Goal: Information Seeking & Learning: Learn about a topic

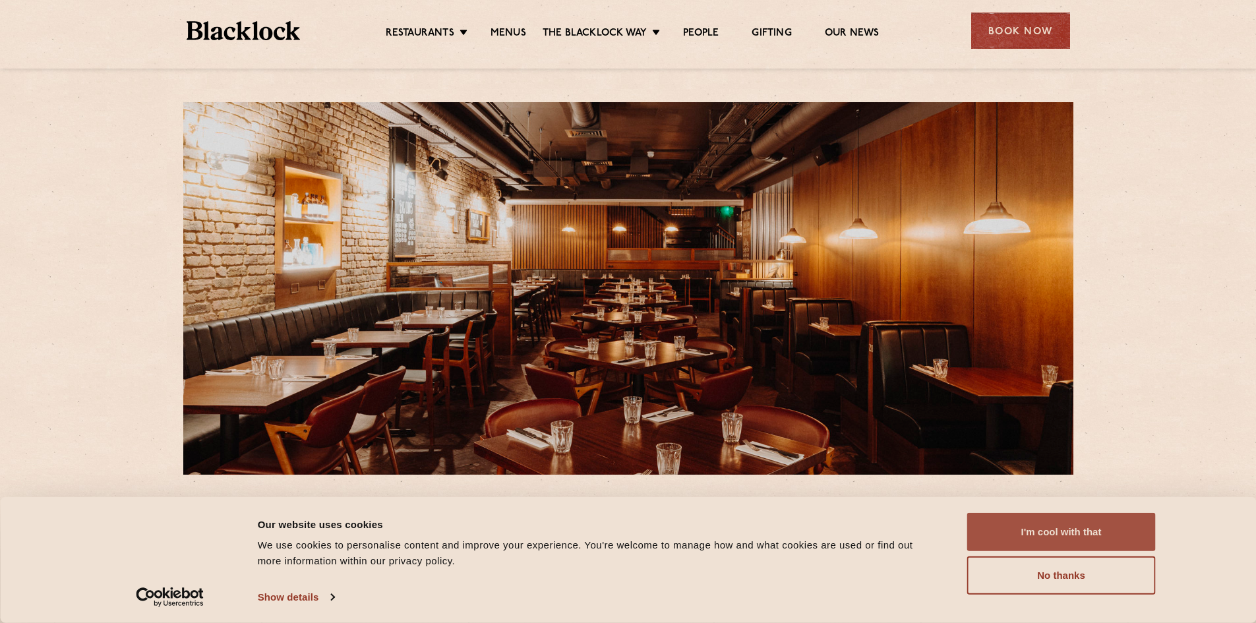
click at [1048, 526] on button "I'm cool with that" at bounding box center [1061, 532] width 189 height 38
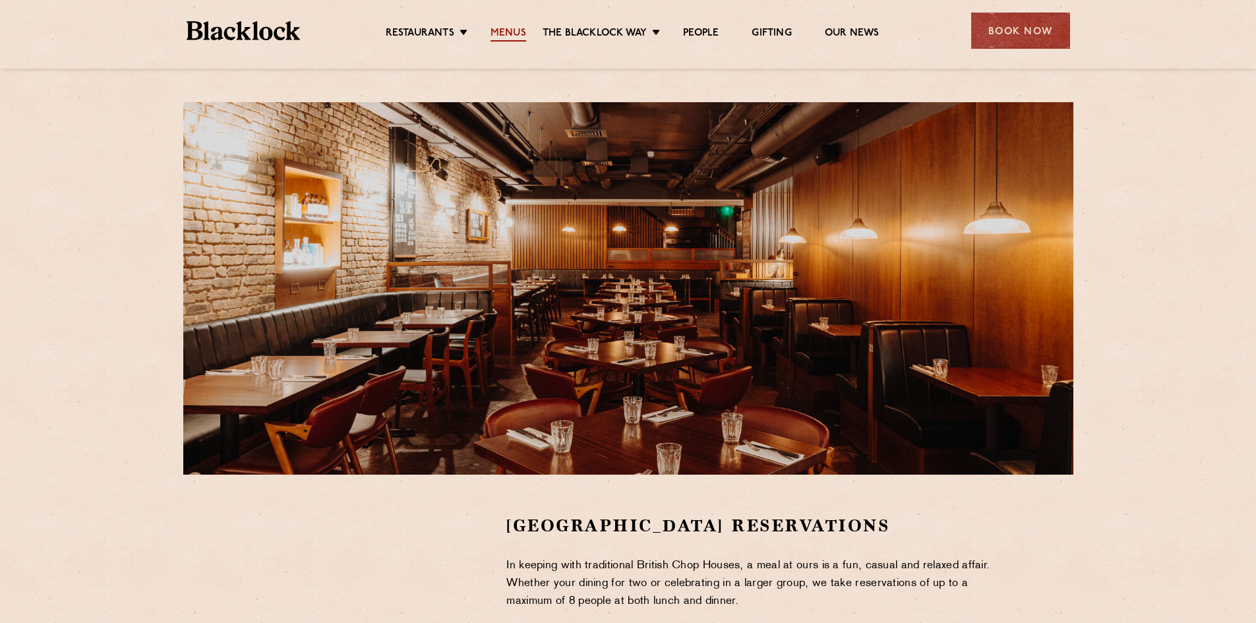
click at [506, 29] on link "Menus" at bounding box center [509, 34] width 36 height 15
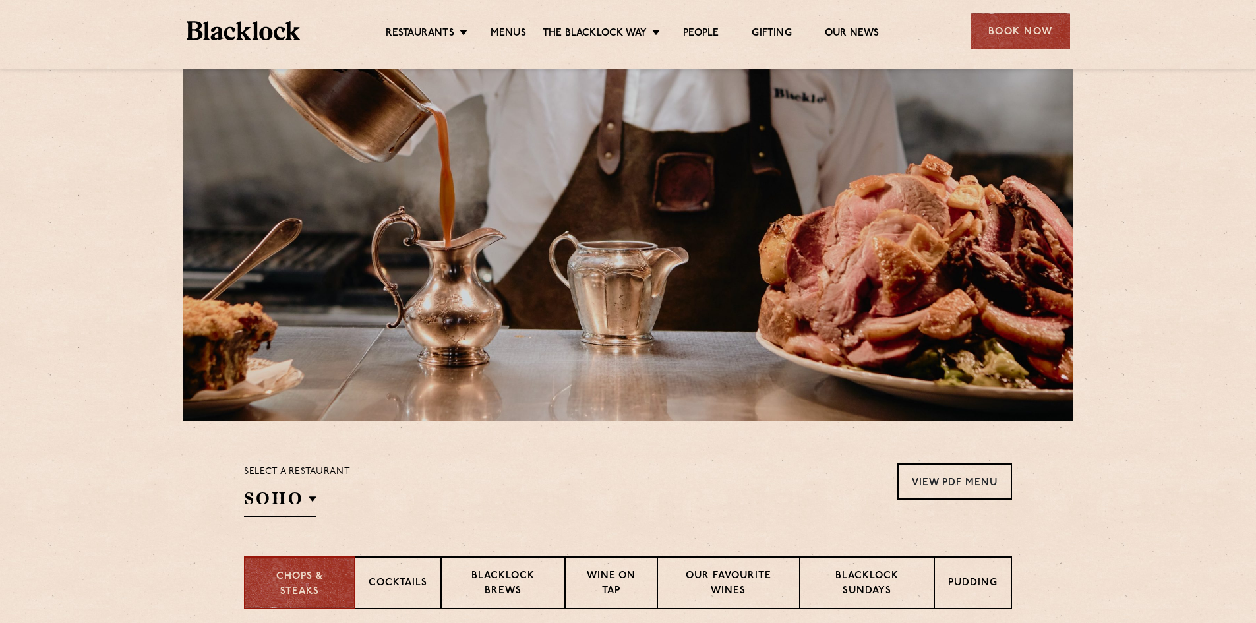
scroll to position [132, 0]
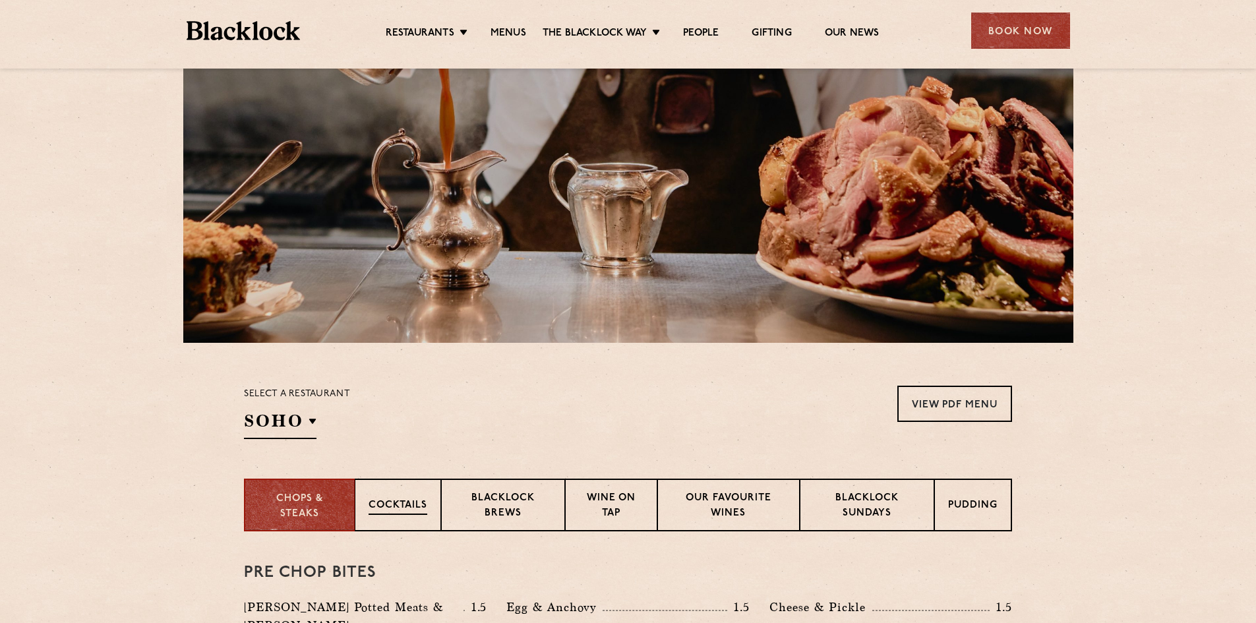
click at [398, 502] on p "Cocktails" at bounding box center [398, 506] width 59 height 16
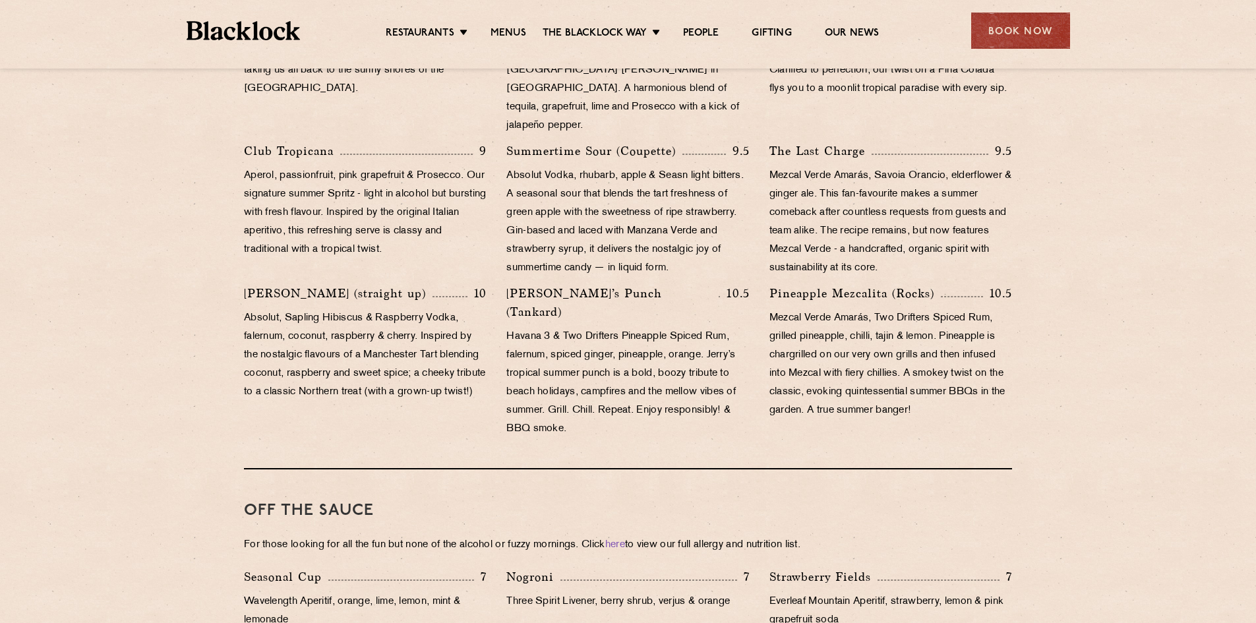
scroll to position [593, 0]
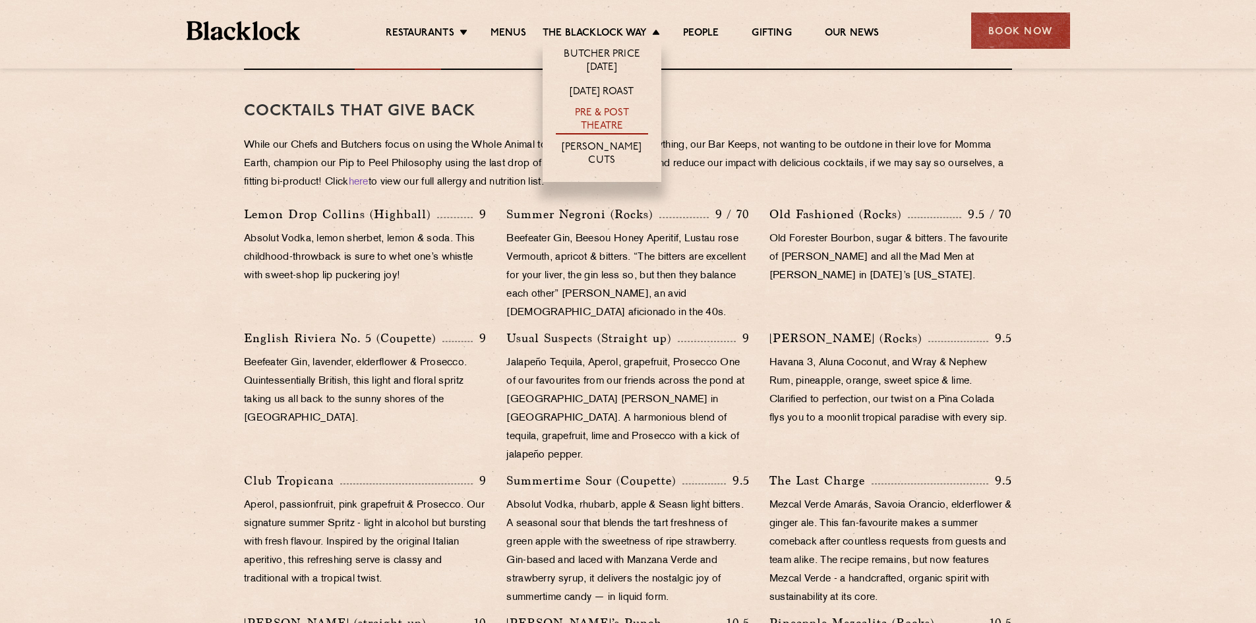
click at [614, 115] on link "Pre & Post Theatre" at bounding box center [602, 121] width 92 height 28
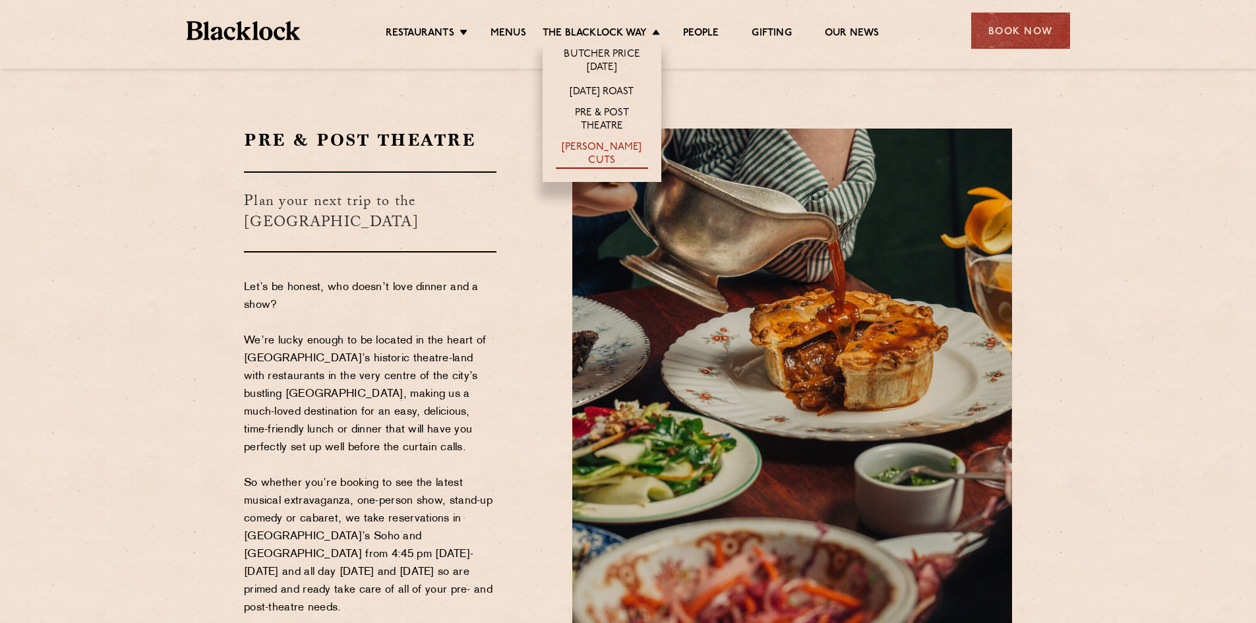
click at [638, 149] on link "[PERSON_NAME] Cuts" at bounding box center [602, 155] width 92 height 28
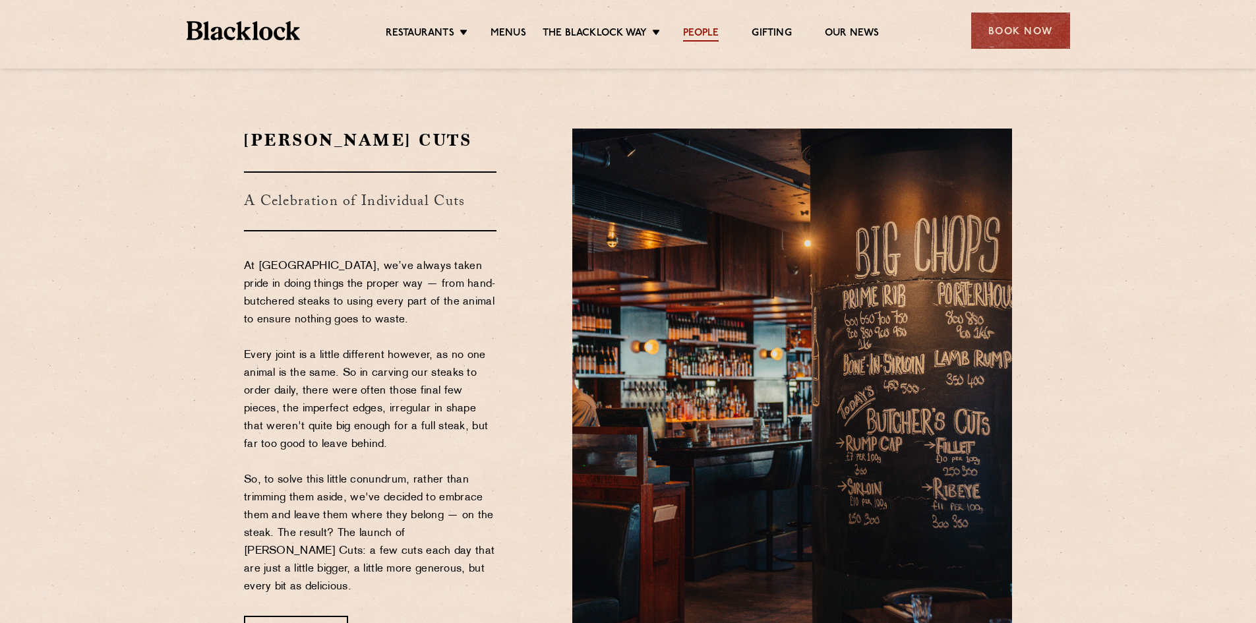
click at [696, 36] on link "People" at bounding box center [701, 34] width 36 height 15
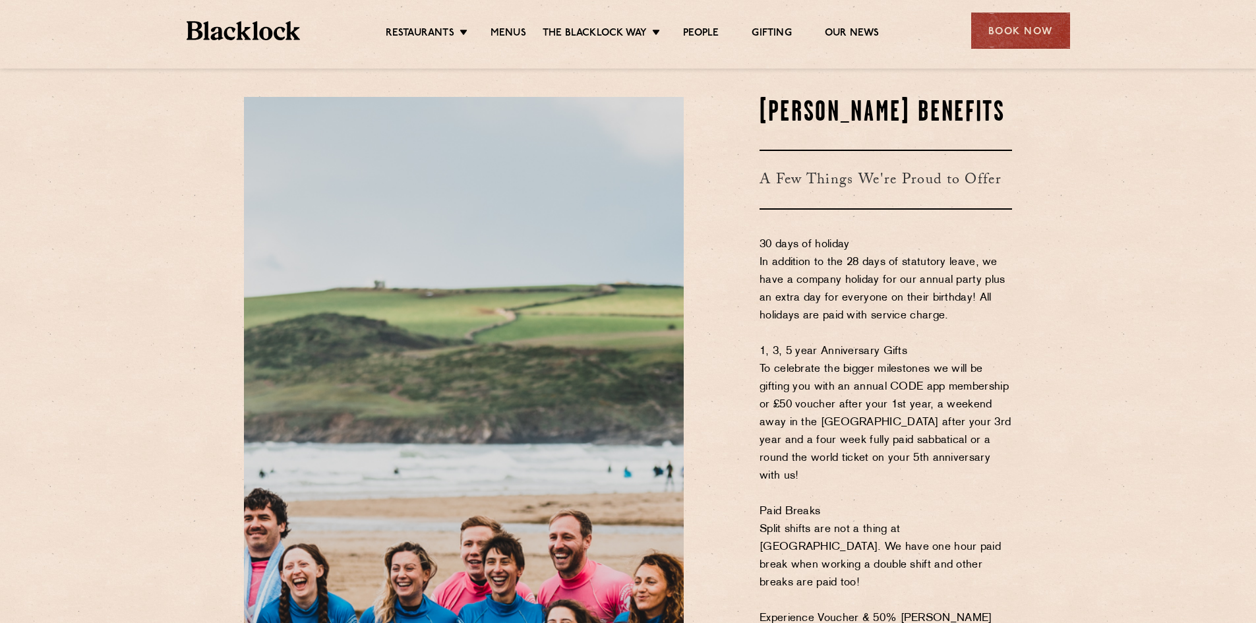
scroll to position [659, 0]
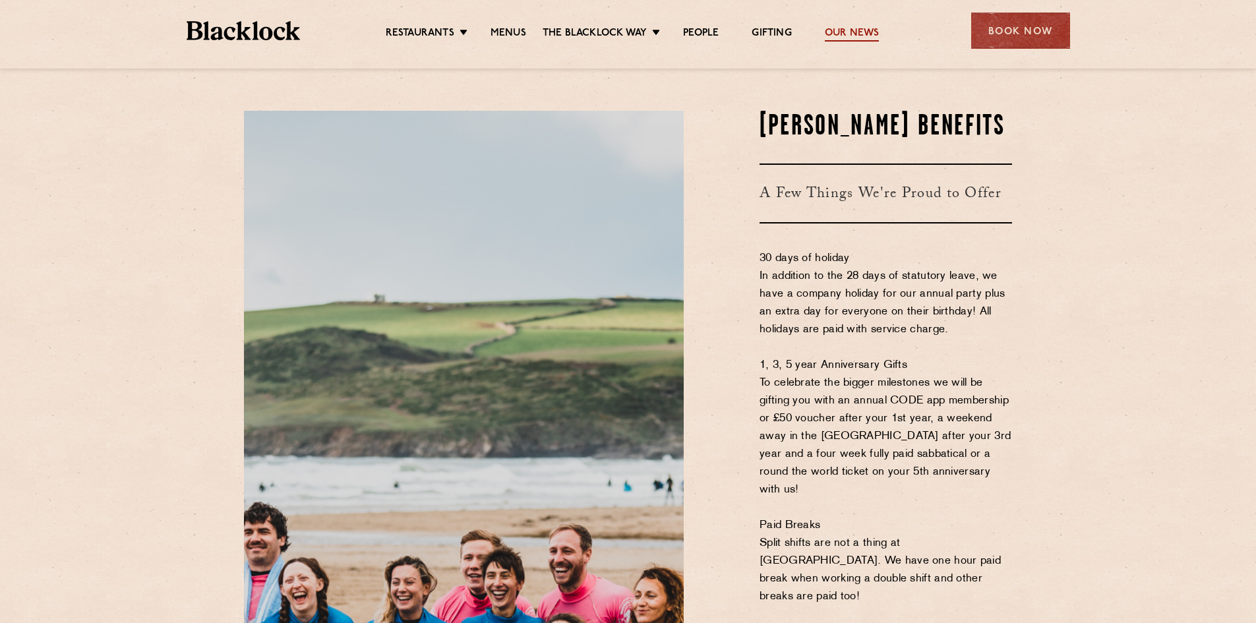
click at [847, 34] on link "Our News" at bounding box center [852, 34] width 55 height 15
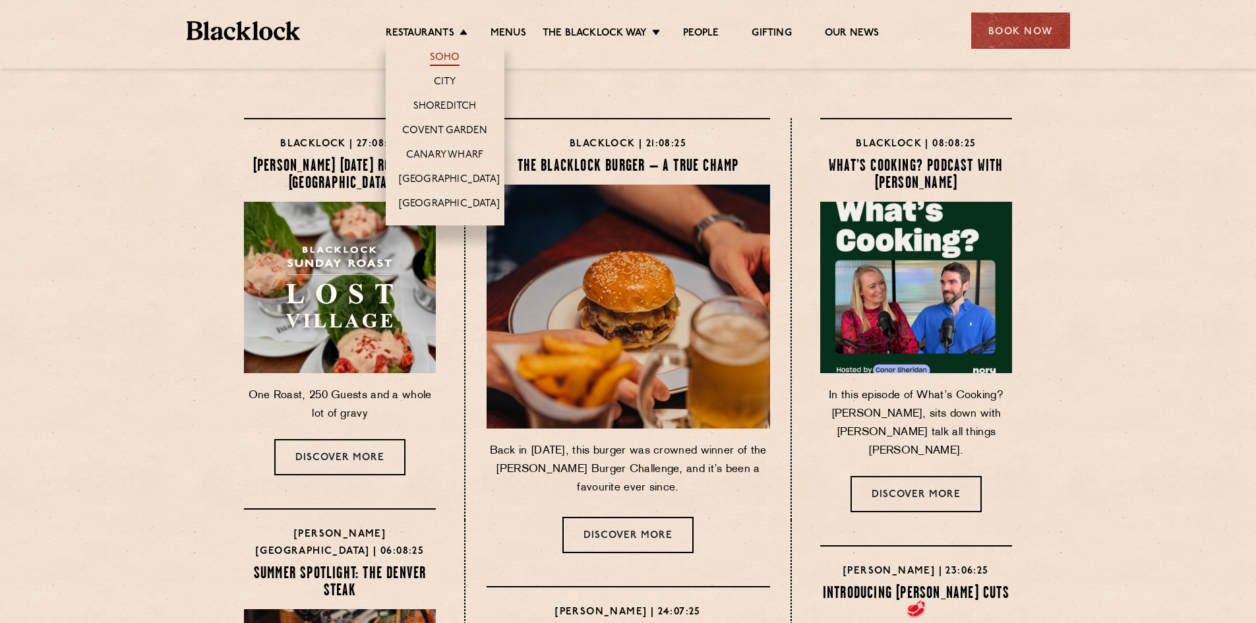
click at [447, 55] on link "Soho" at bounding box center [445, 58] width 30 height 15
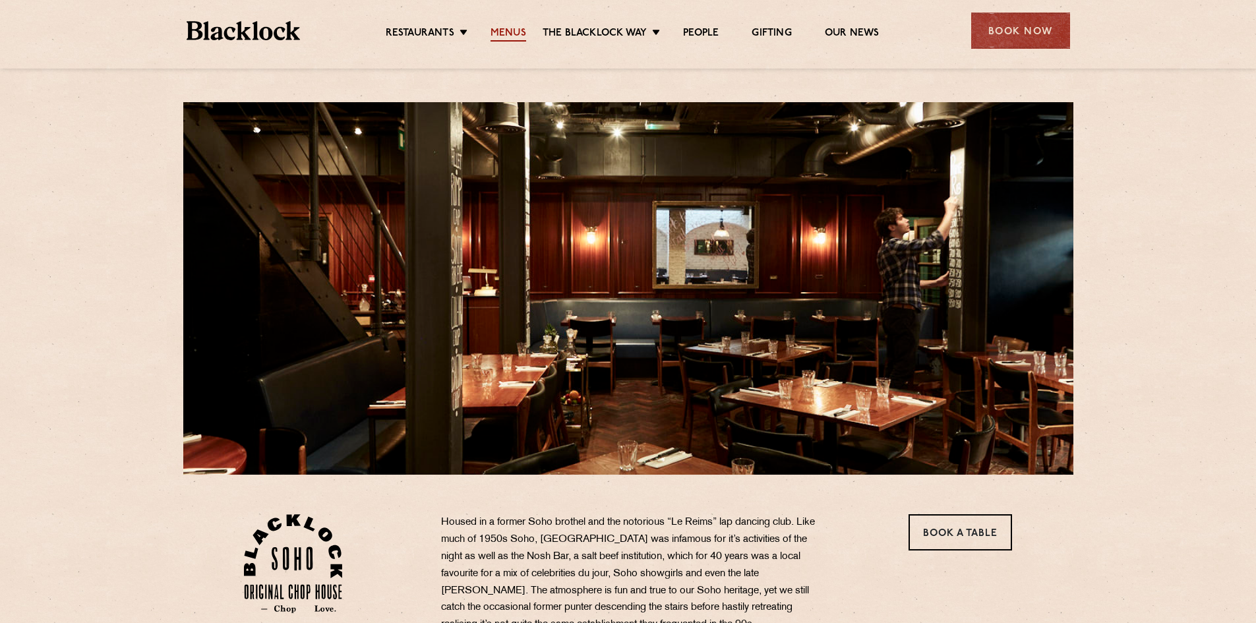
click at [507, 36] on link "Menus" at bounding box center [509, 34] width 36 height 15
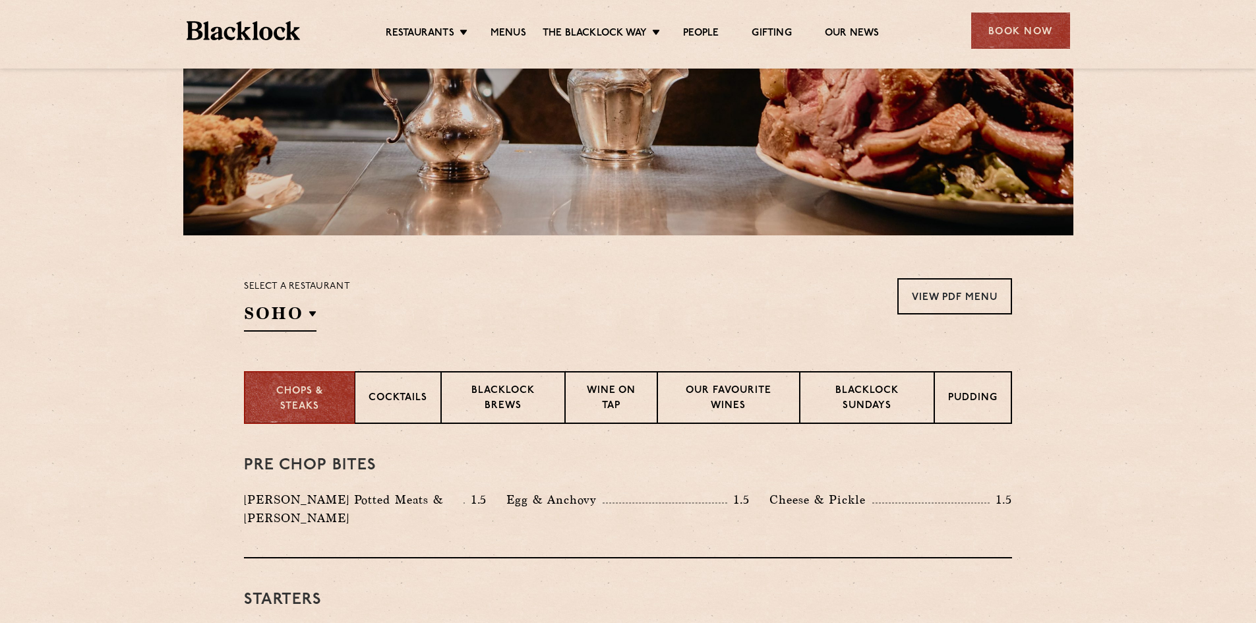
scroll to position [264, 0]
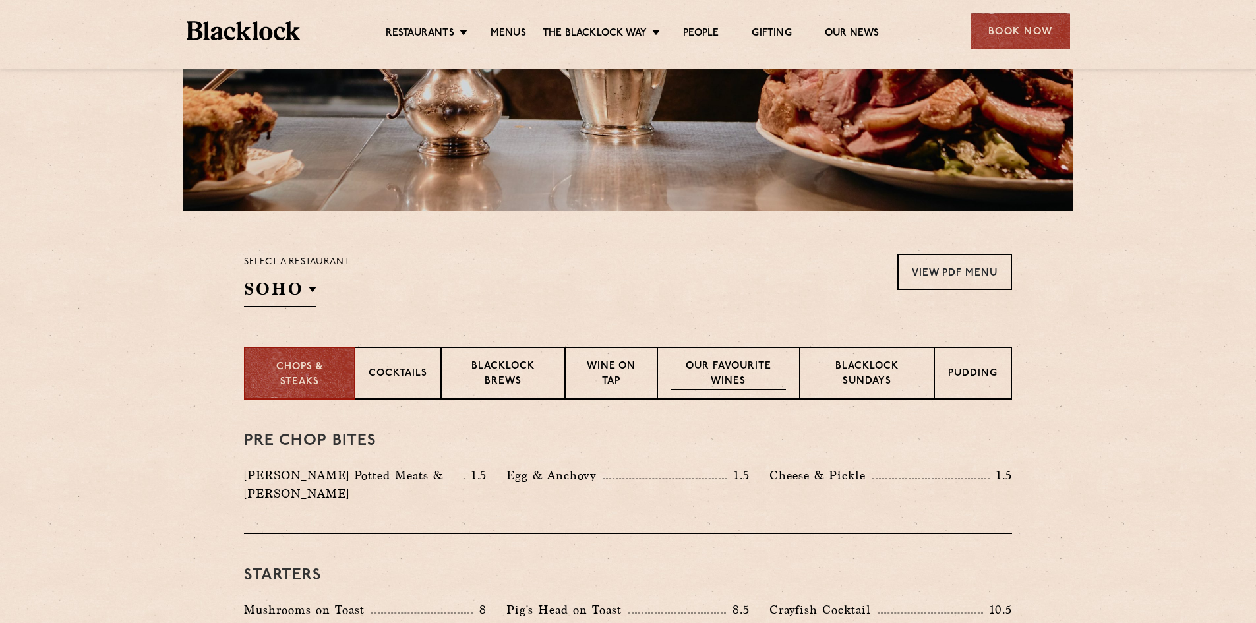
click at [713, 384] on p "Our favourite wines" at bounding box center [728, 374] width 114 height 31
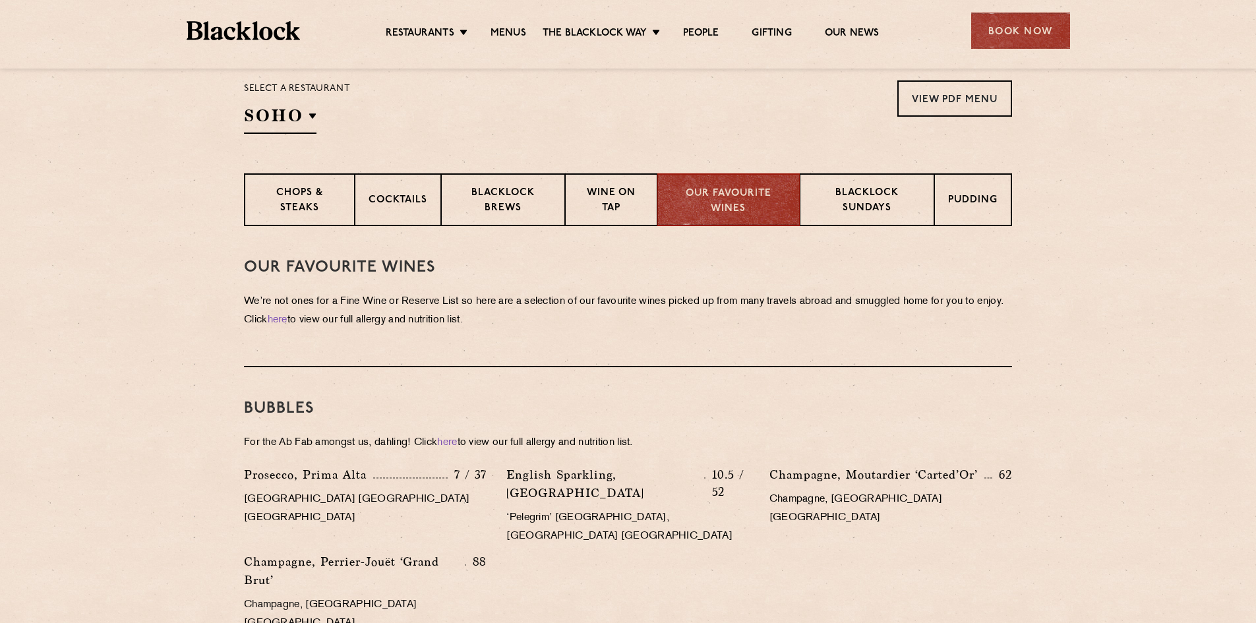
scroll to position [245, 0]
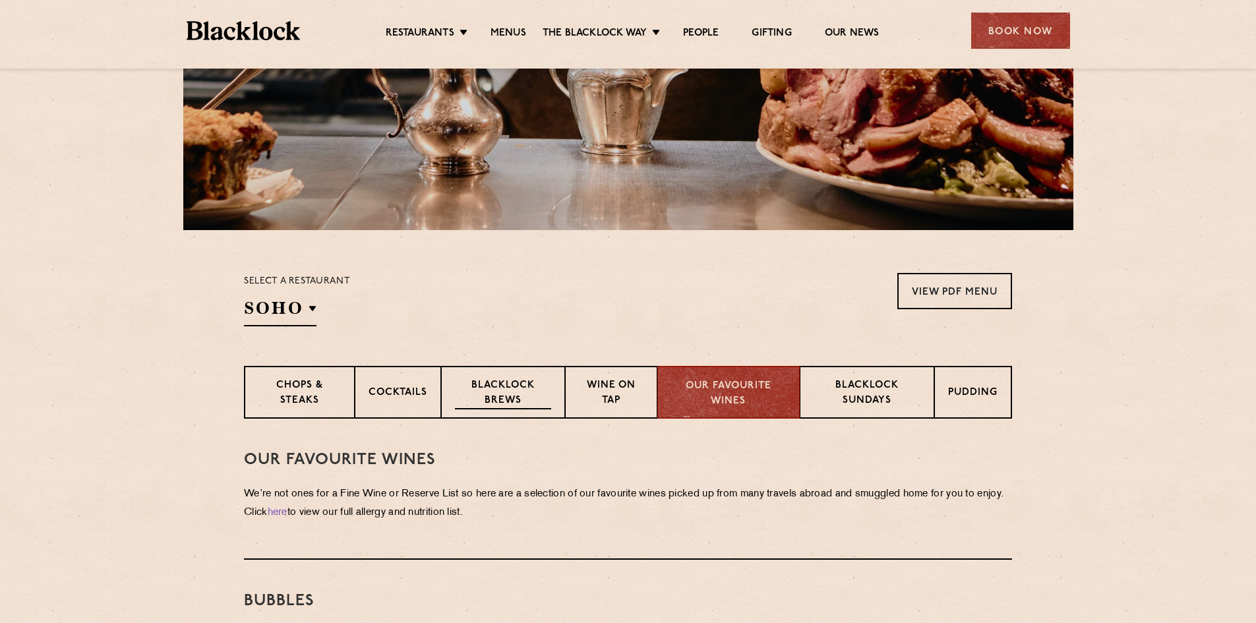
click at [527, 388] on p "Blacklock Brews" at bounding box center [503, 393] width 96 height 31
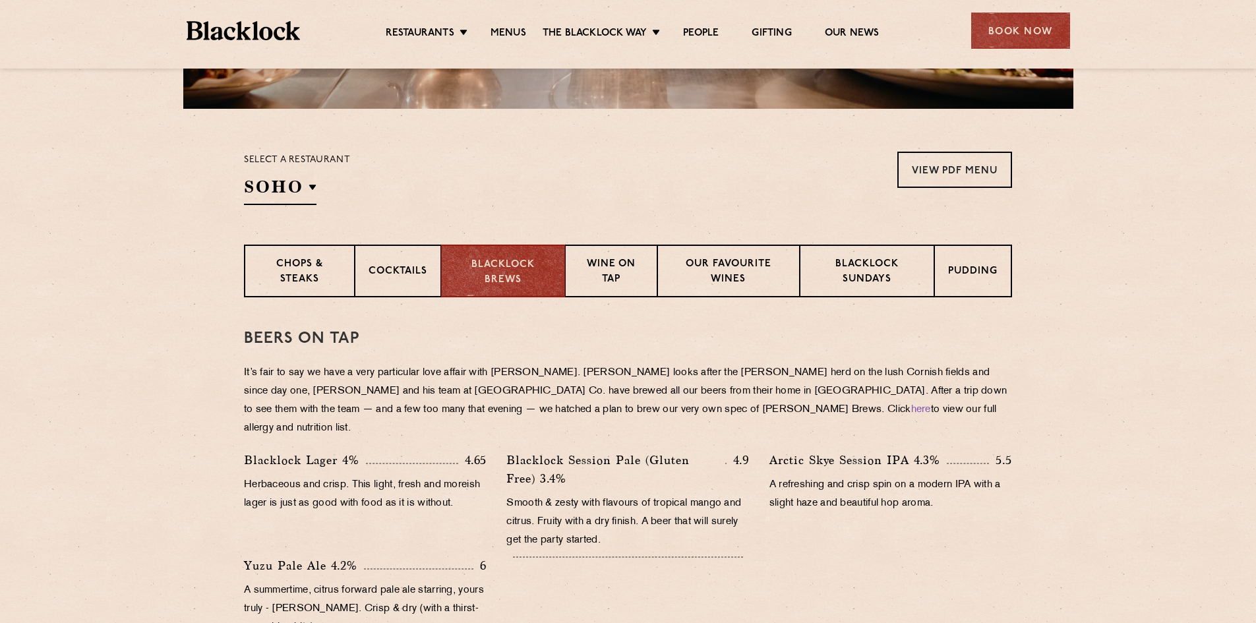
scroll to position [311, 0]
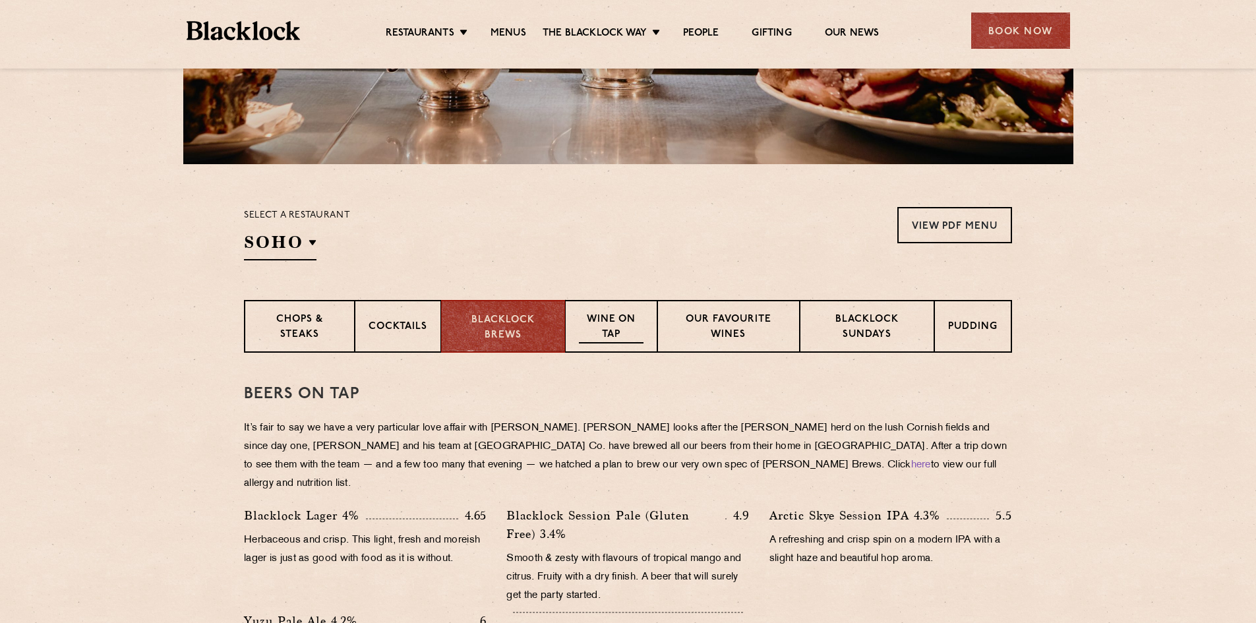
click at [621, 332] on p "Wine on Tap" at bounding box center [611, 328] width 65 height 31
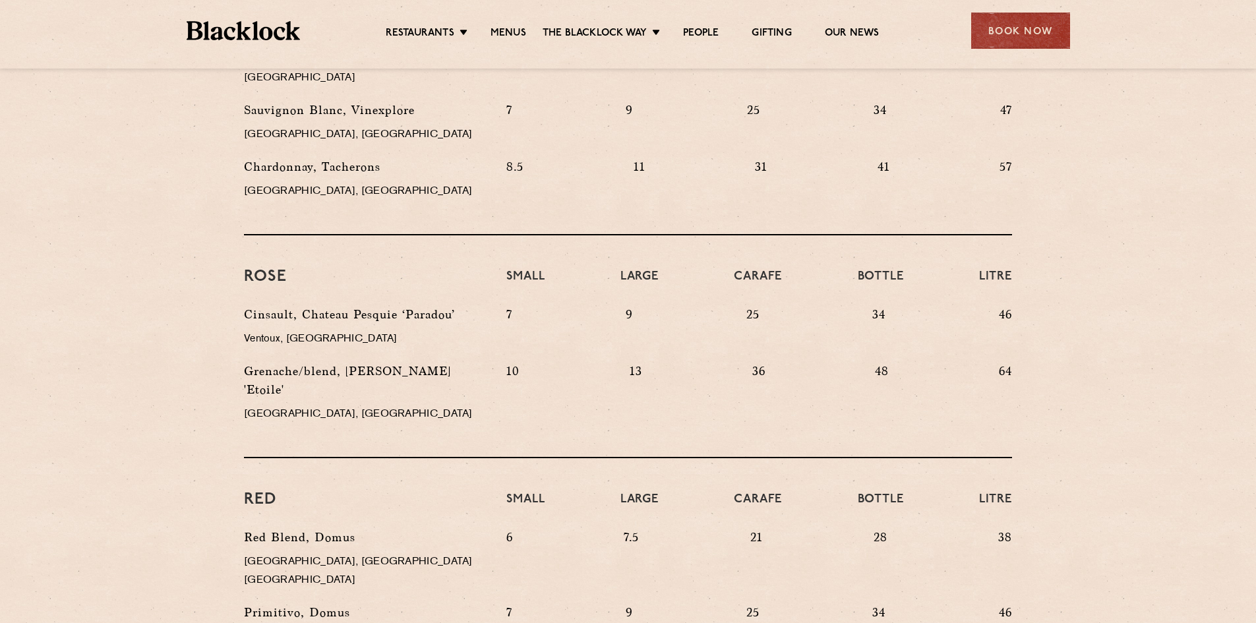
scroll to position [640, 0]
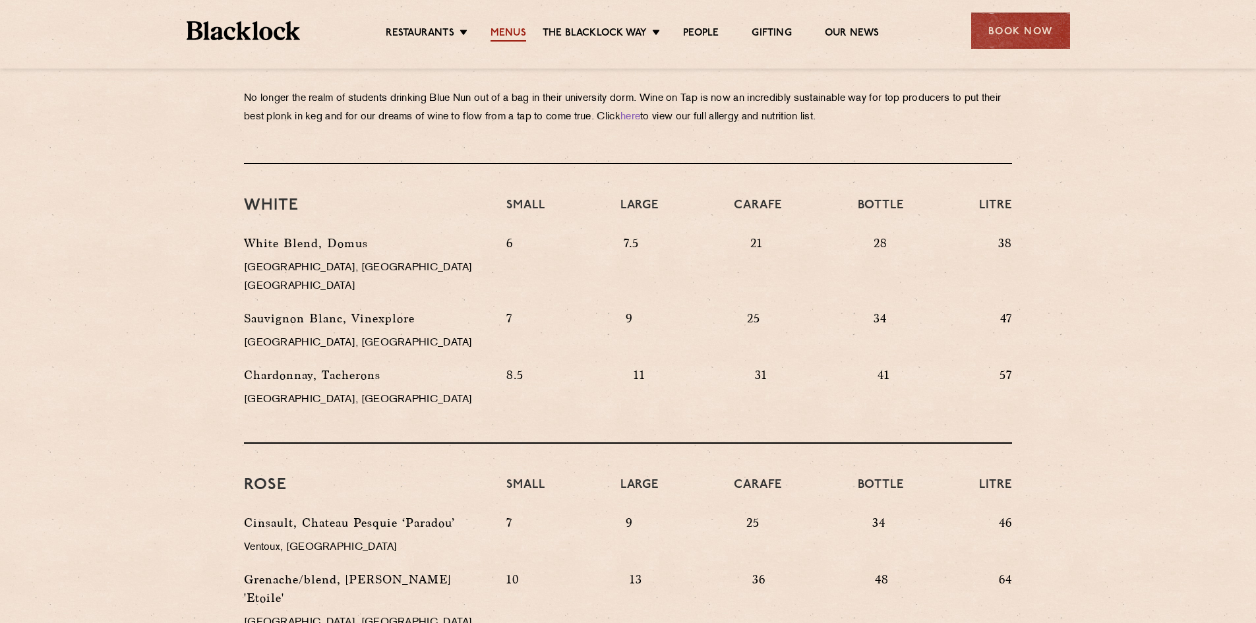
click at [507, 37] on link "Menus" at bounding box center [509, 34] width 36 height 15
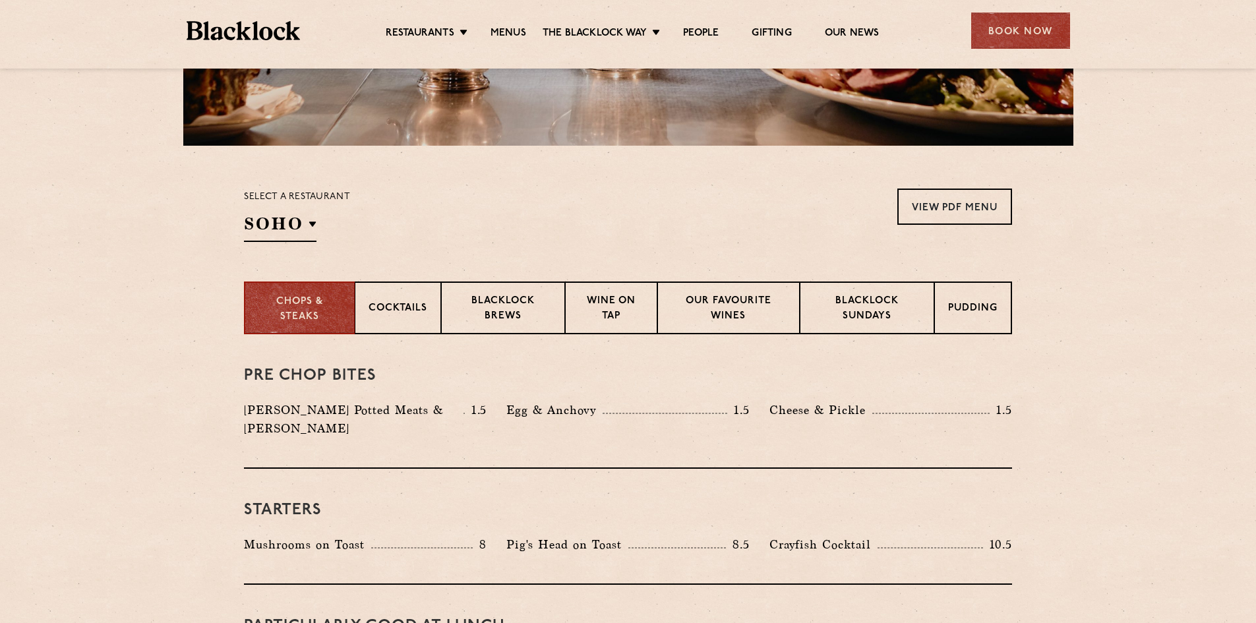
scroll to position [330, 0]
click at [959, 206] on link "View PDF Menu" at bounding box center [954, 206] width 115 height 36
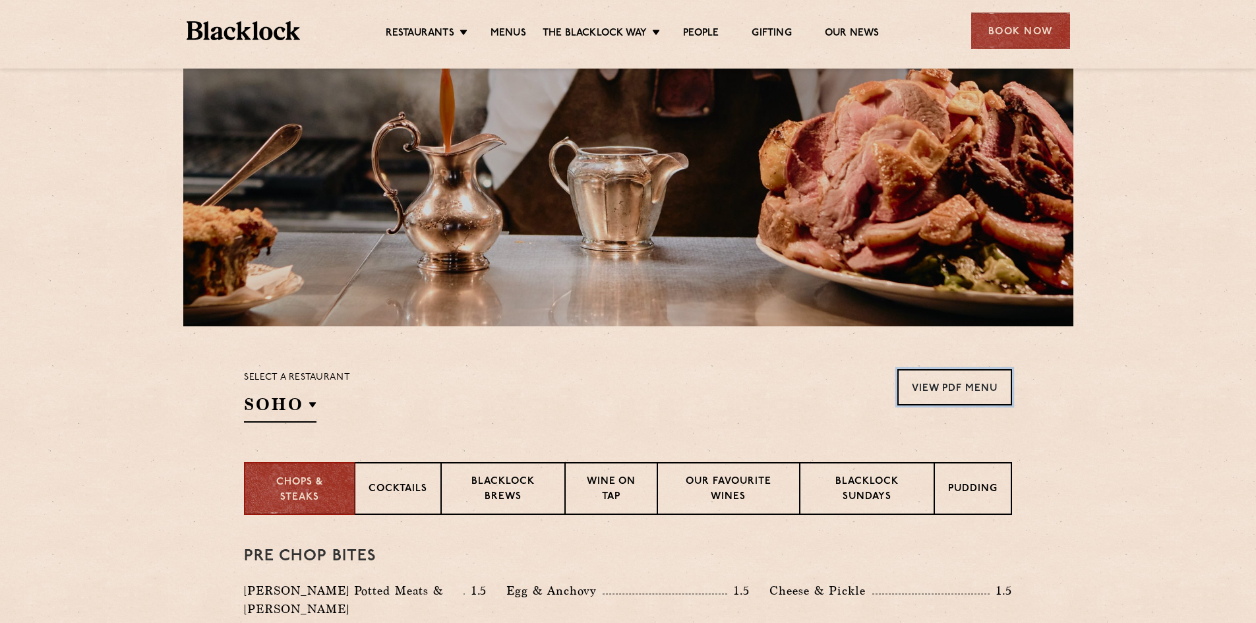
scroll to position [198, 0]
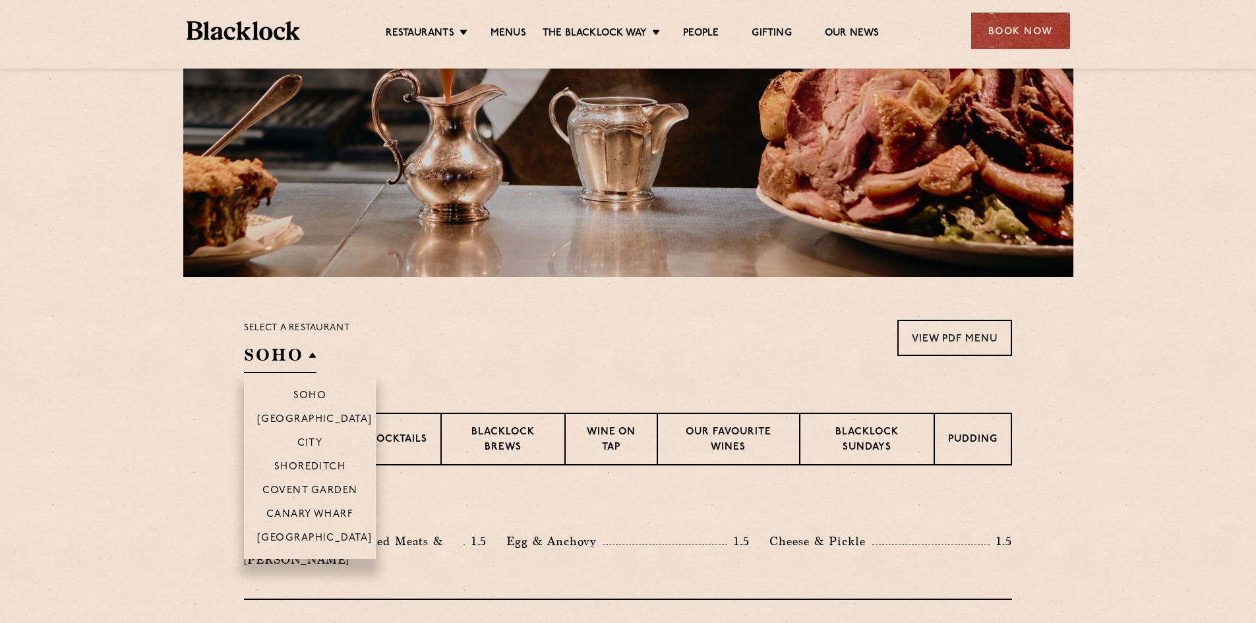
click at [309, 355] on h2 "SOHO" at bounding box center [280, 358] width 73 height 30
click at [331, 489] on p "Covent Garden" at bounding box center [310, 491] width 96 height 13
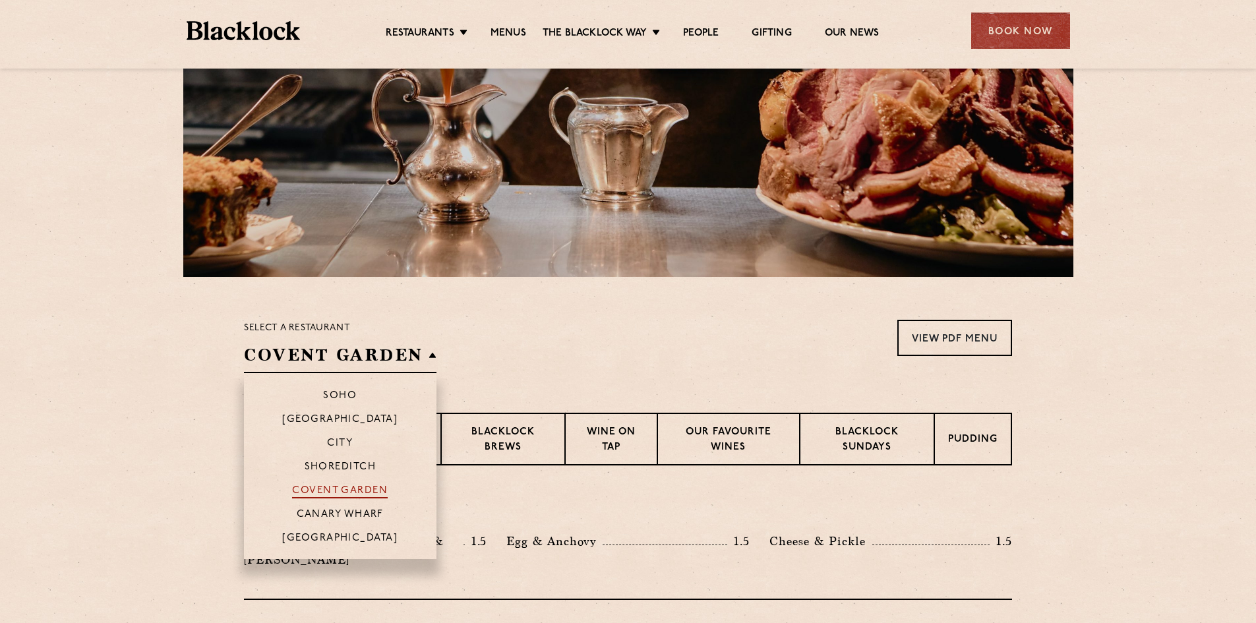
click at [346, 489] on p "Covent Garden" at bounding box center [340, 491] width 96 height 13
click at [347, 489] on p "Covent Garden" at bounding box center [340, 491] width 96 height 13
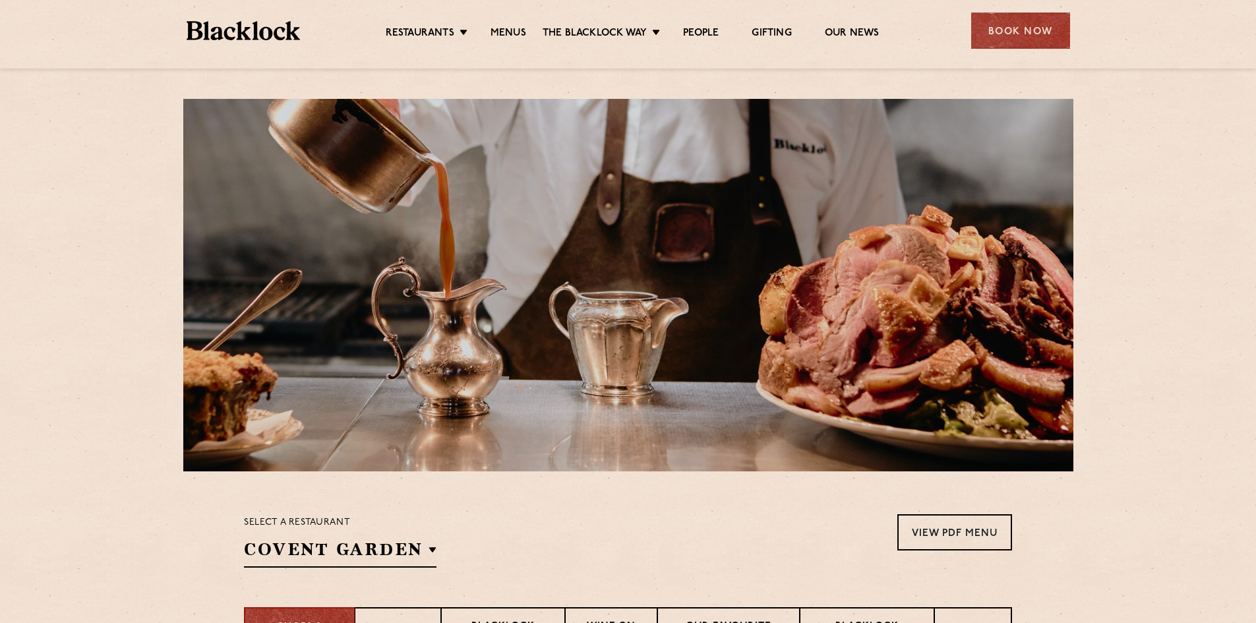
scroll to position [0, 0]
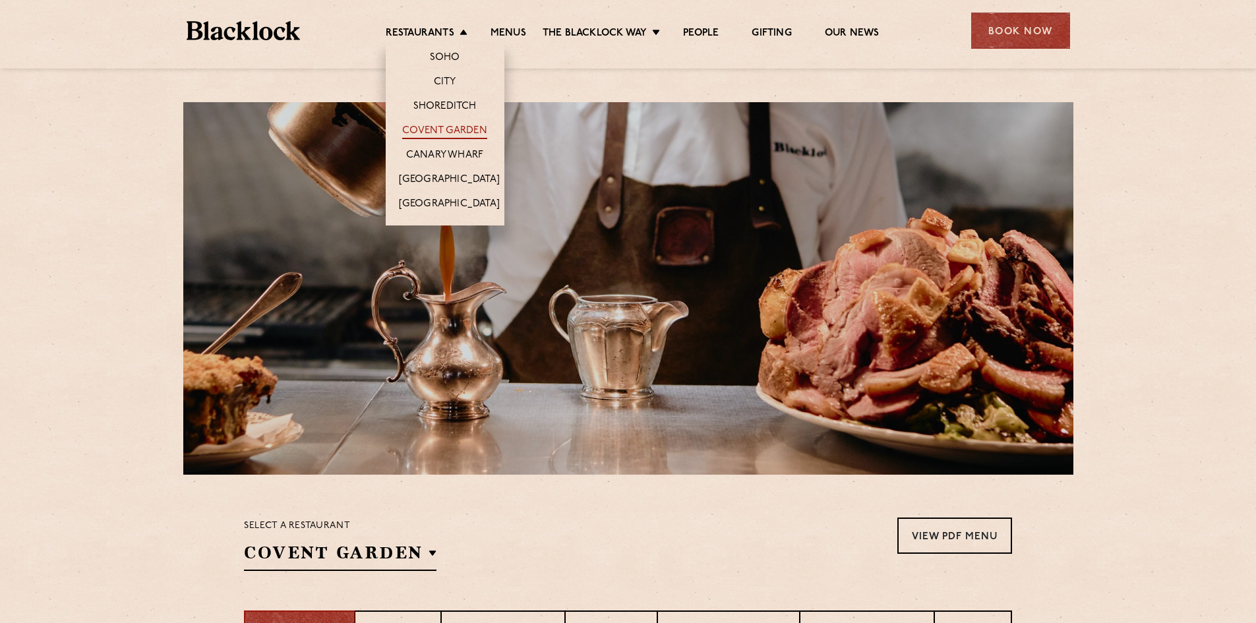
click at [445, 127] on link "Covent Garden" at bounding box center [444, 132] width 85 height 15
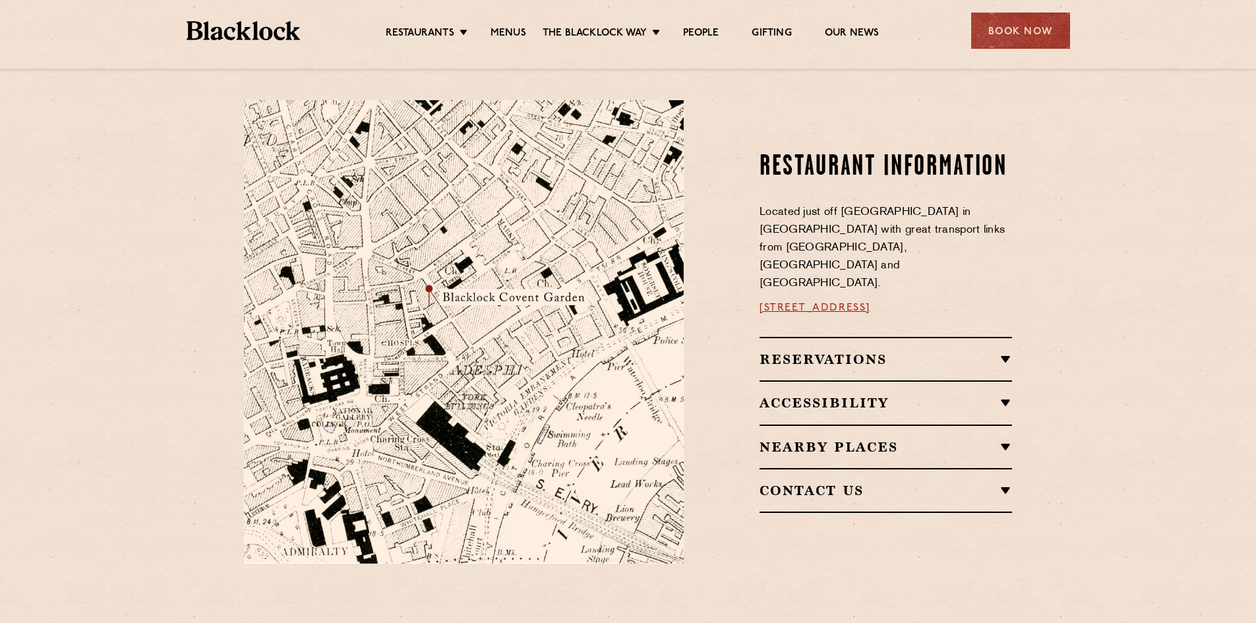
scroll to position [659, 0]
click at [433, 305] on img at bounding box center [464, 331] width 440 height 463
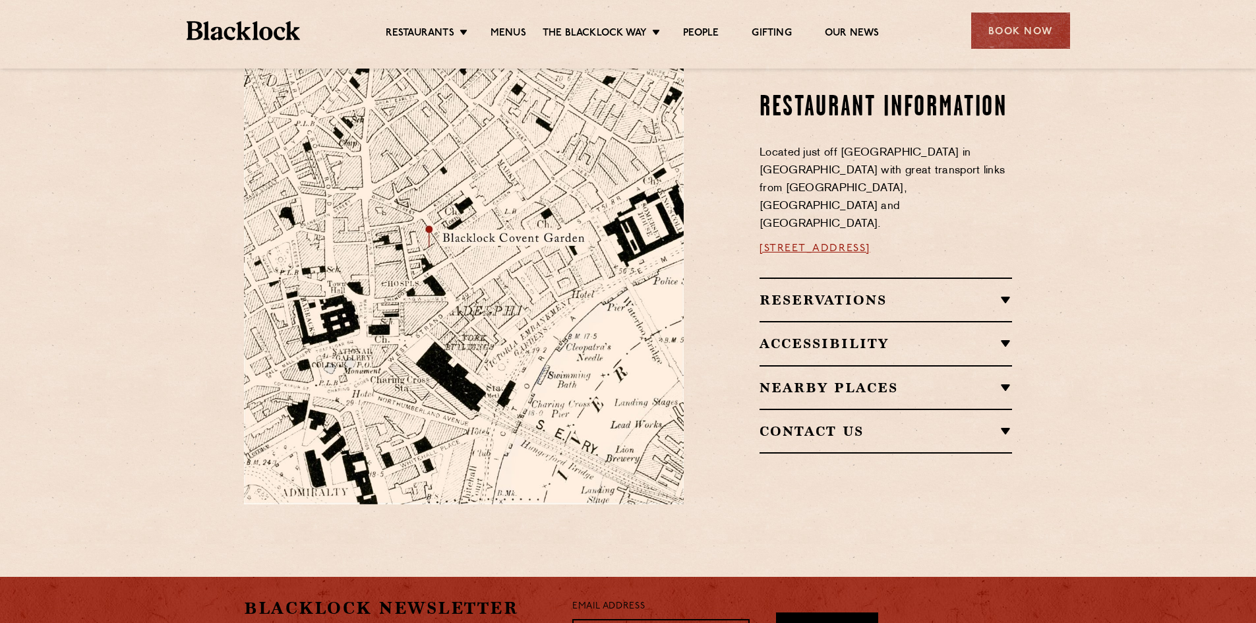
scroll to position [725, 0]
